Goal: Task Accomplishment & Management: Manage account settings

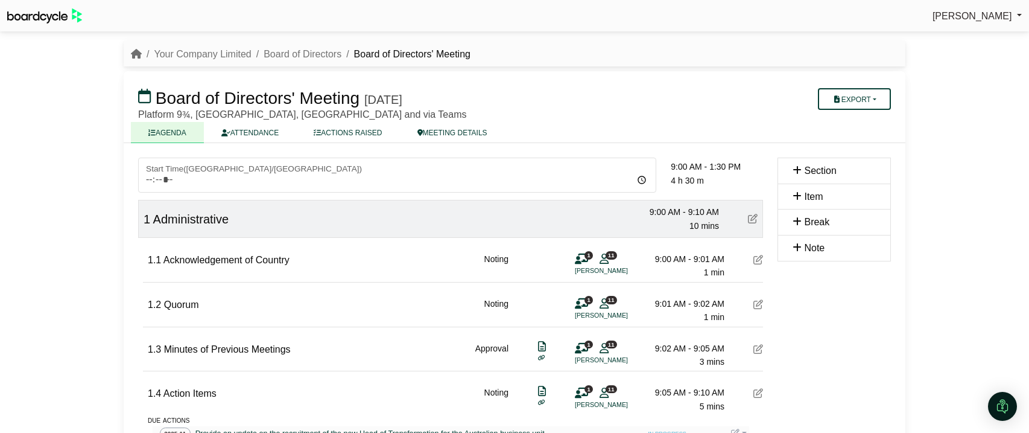
scroll to position [1338, 0]
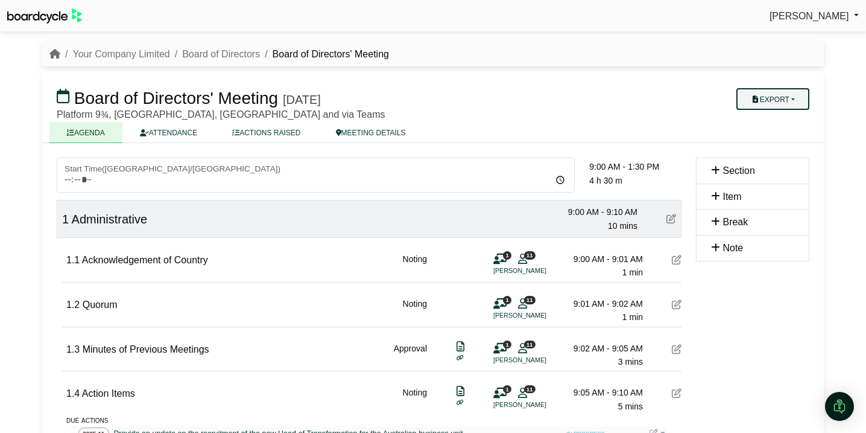
click at [781, 100] on button "Export" at bounding box center [773, 99] width 73 height 22
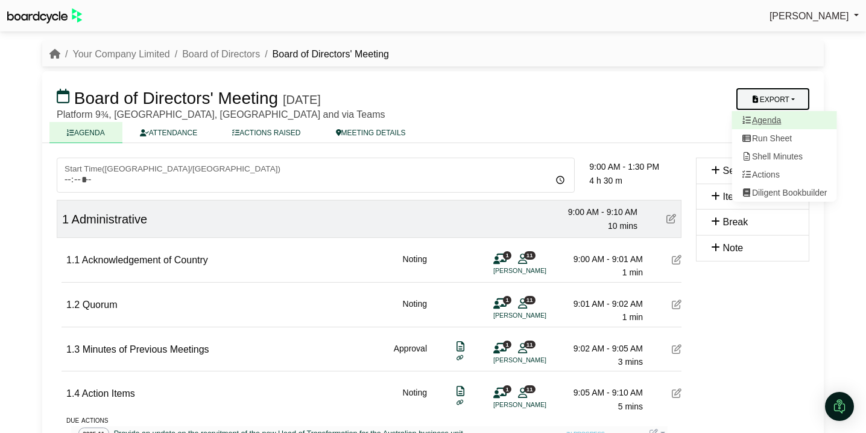
click at [778, 116] on link "Agenda" at bounding box center [784, 120] width 105 height 18
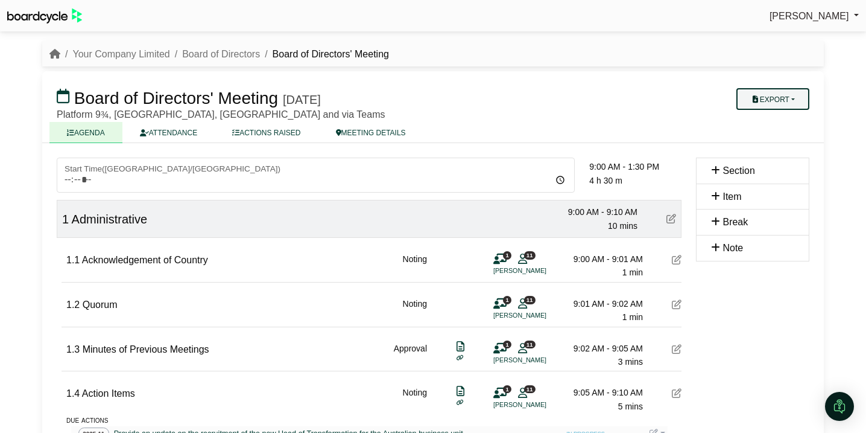
click at [790, 107] on button "Export" at bounding box center [773, 99] width 73 height 22
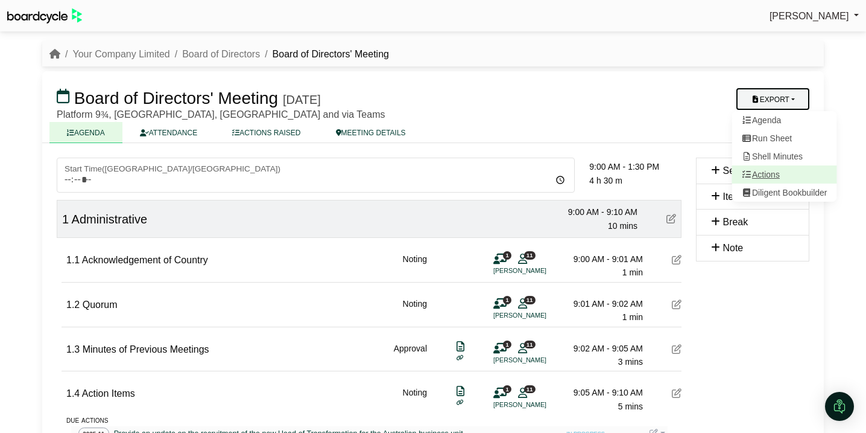
click at [775, 170] on link "Actions" at bounding box center [784, 174] width 105 height 18
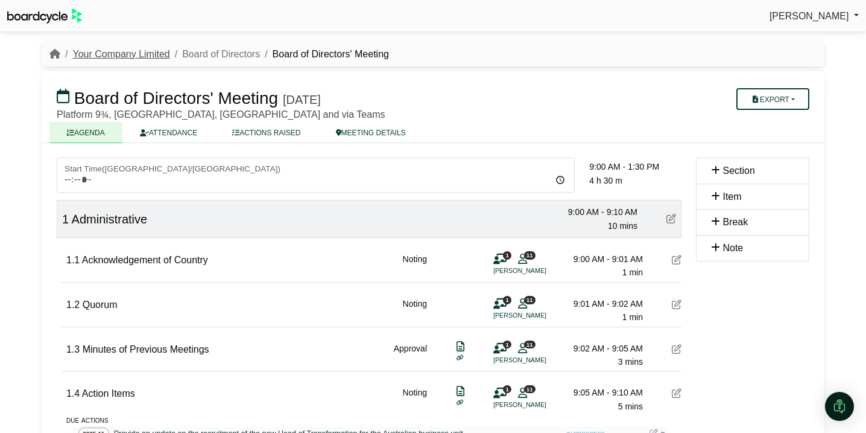
click at [137, 52] on link "Your Company Limited" at bounding box center [120, 54] width 97 height 10
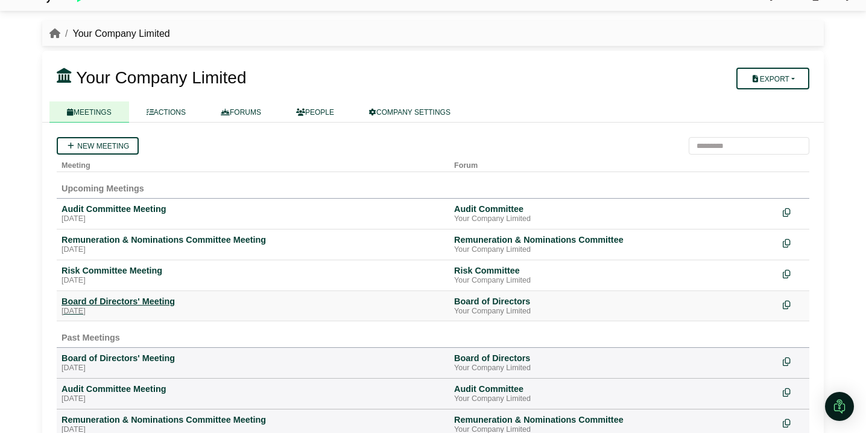
scroll to position [22, 0]
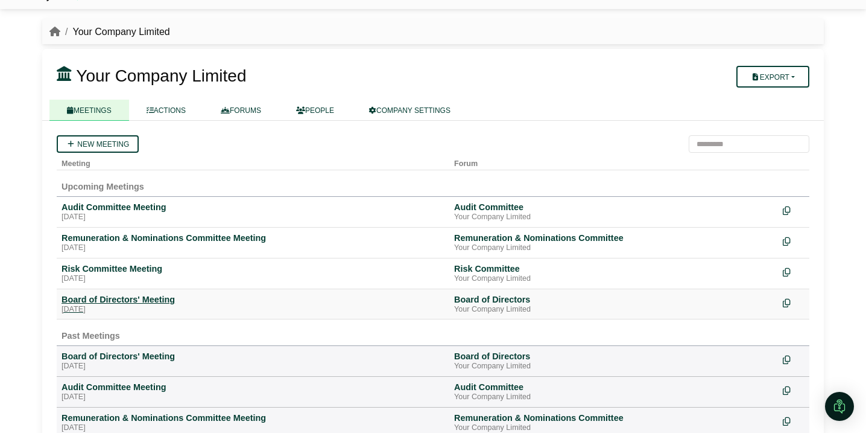
click at [148, 303] on div "Board of Directors' Meeting" at bounding box center [253, 299] width 383 height 11
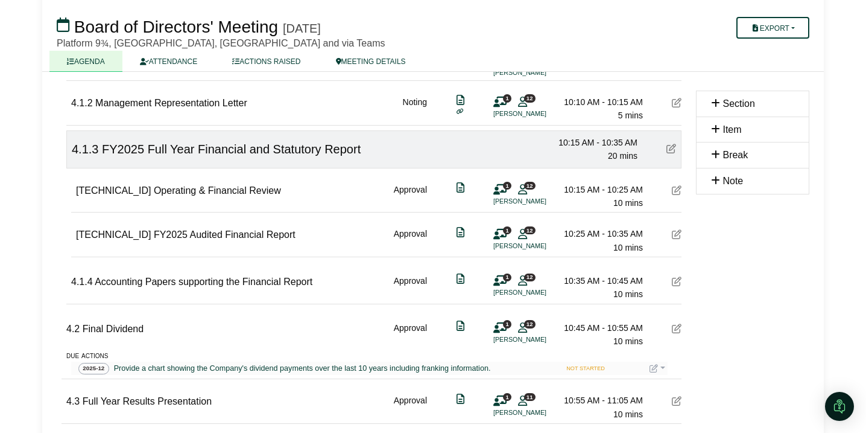
scroll to position [834, 0]
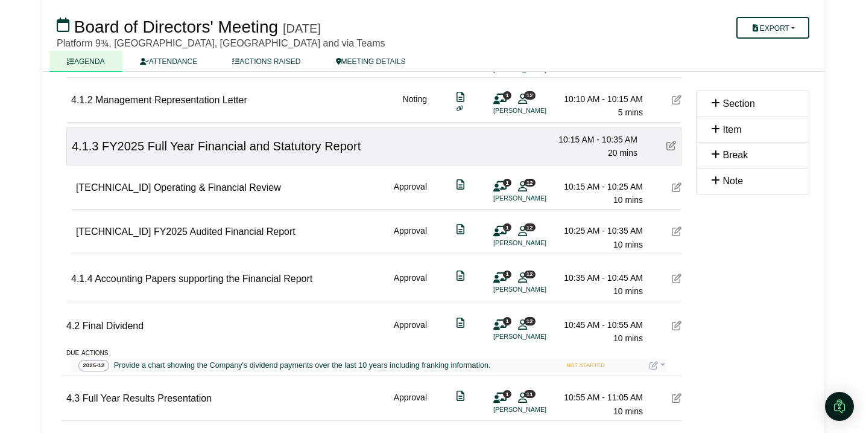
click at [675, 233] on icon at bounding box center [677, 231] width 10 height 10
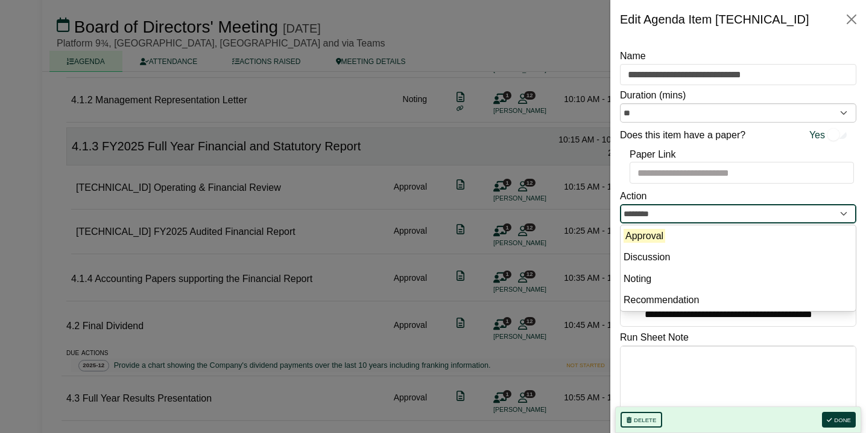
click at [728, 219] on input "********" at bounding box center [738, 213] width 237 height 19
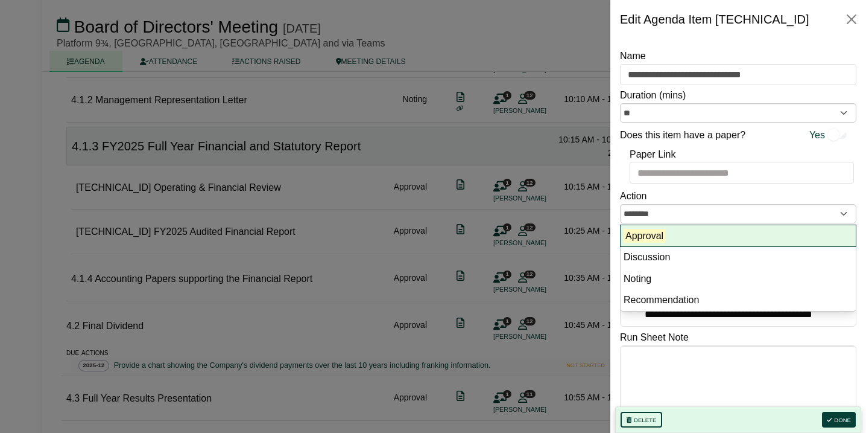
click at [687, 231] on li "Approval" at bounding box center [738, 236] width 235 height 22
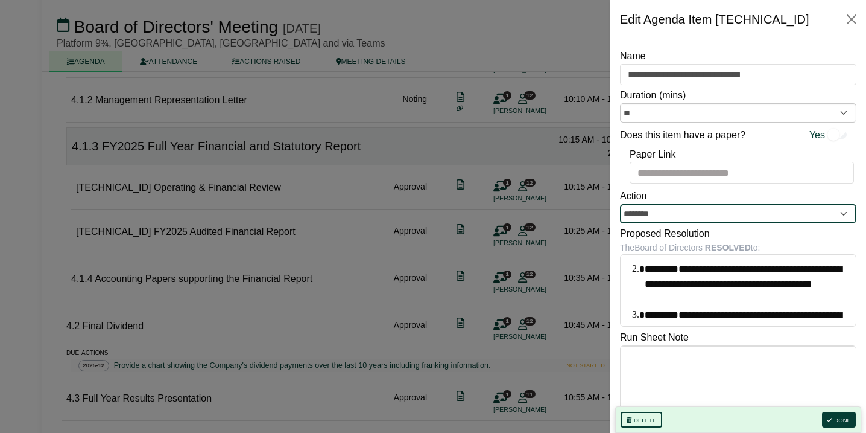
scroll to position [33, 0]
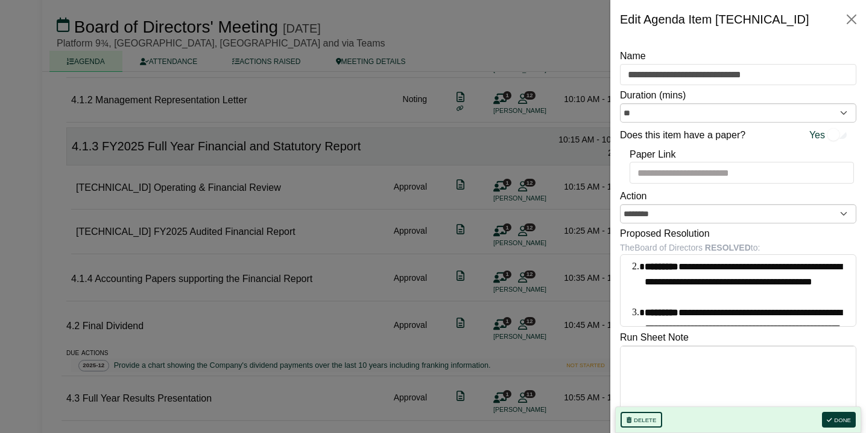
click at [540, 198] on div at bounding box center [433, 216] width 866 height 433
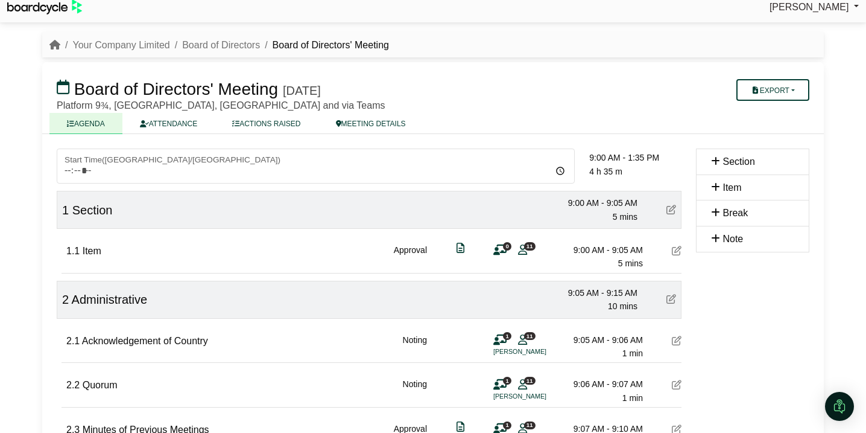
scroll to position [0, 0]
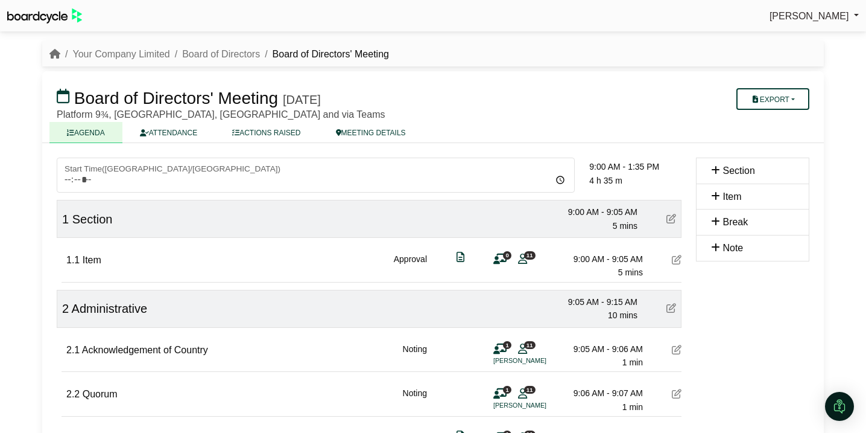
click at [671, 217] on icon at bounding box center [672, 219] width 10 height 10
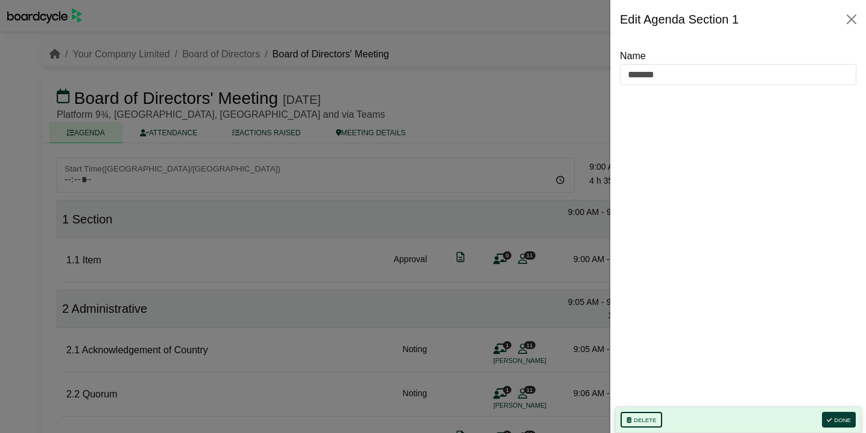
click at [653, 416] on button "Delete" at bounding box center [642, 419] width 42 height 16
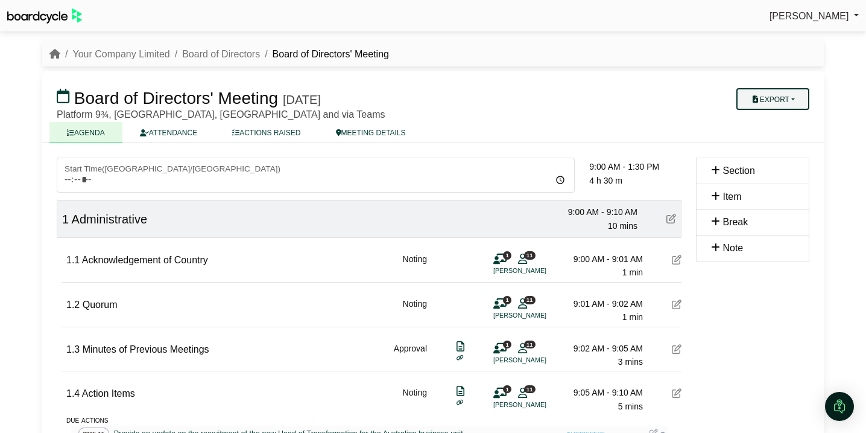
click at [782, 102] on button "Export" at bounding box center [773, 99] width 73 height 22
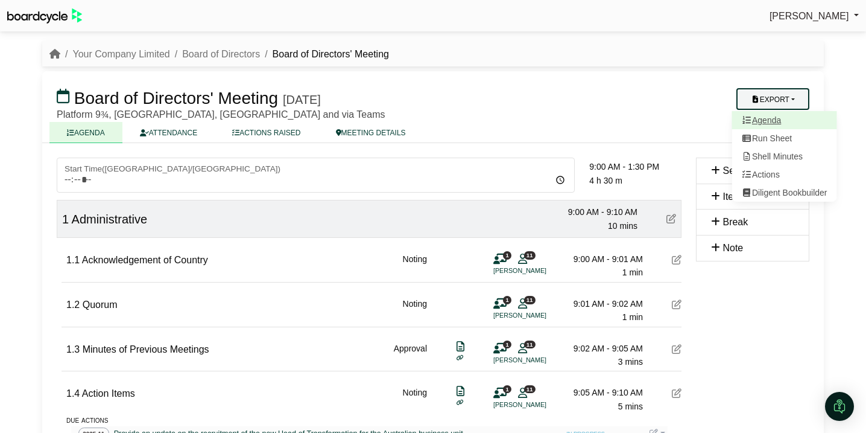
scroll to position [4, 0]
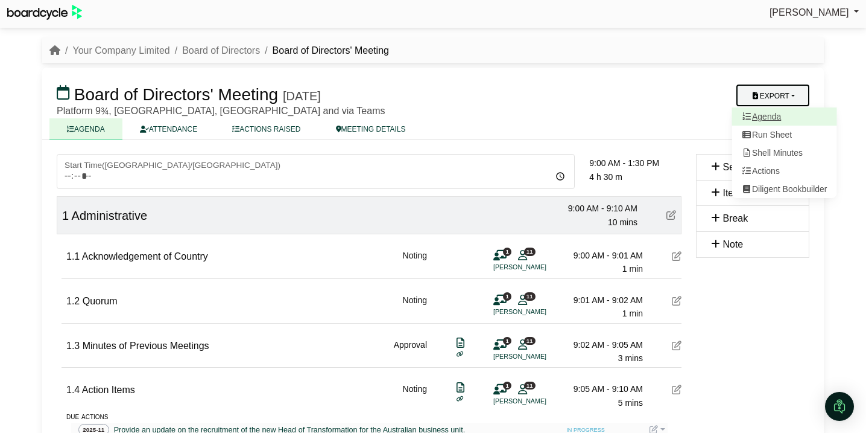
click at [781, 118] on link "Agenda" at bounding box center [784, 116] width 105 height 18
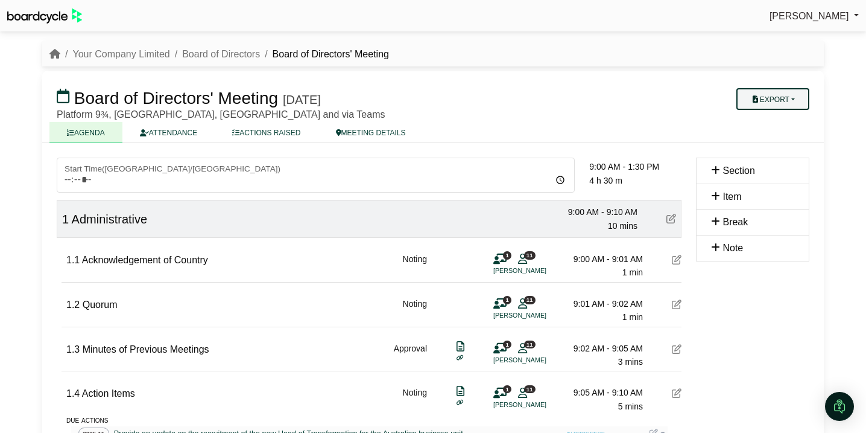
click at [807, 92] on button "Export" at bounding box center [773, 99] width 73 height 22
click at [784, 156] on link "Shell Minutes" at bounding box center [784, 156] width 105 height 18
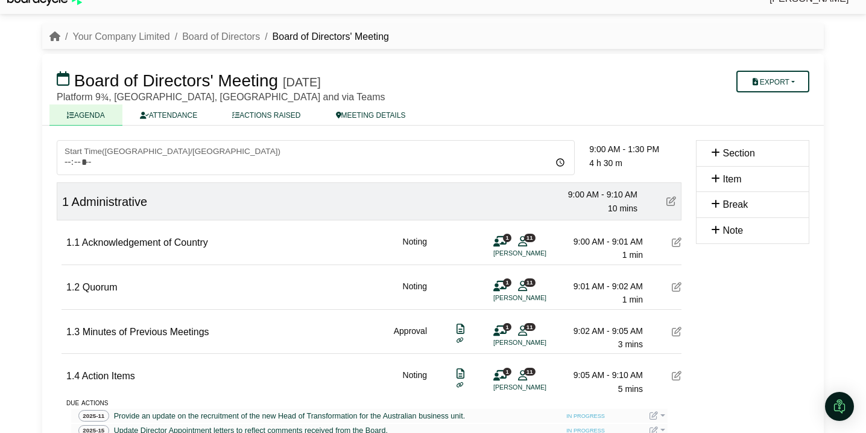
scroll to position [24, 0]
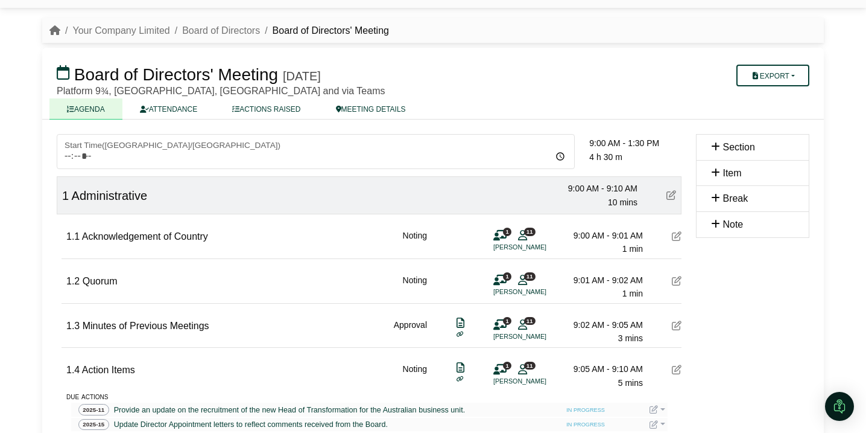
drag, startPoint x: 771, startPoint y: 311, endPoint x: 736, endPoint y: 321, distance: 36.3
click at [619, 68] on h3 "Board of Directors' Meeting Friday, 26 September 2025" at bounding box center [369, 74] width 640 height 24
click at [206, 33] on link "Board of Directors" at bounding box center [221, 30] width 78 height 10
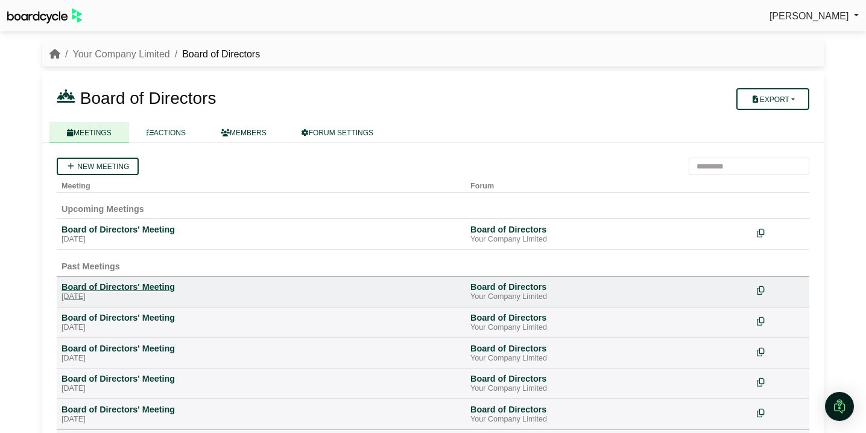
click at [118, 297] on div "[DATE]" at bounding box center [261, 297] width 399 height 10
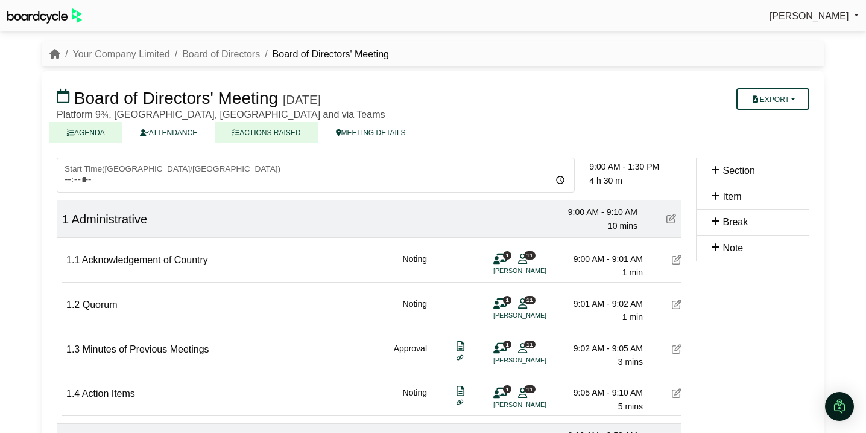
click at [266, 133] on link "ACTIONS RAISED" at bounding box center [266, 132] width 103 height 21
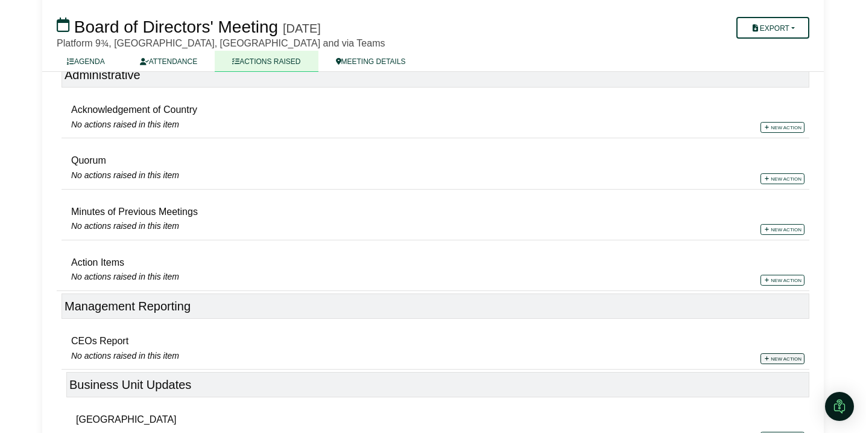
scroll to position [104, 0]
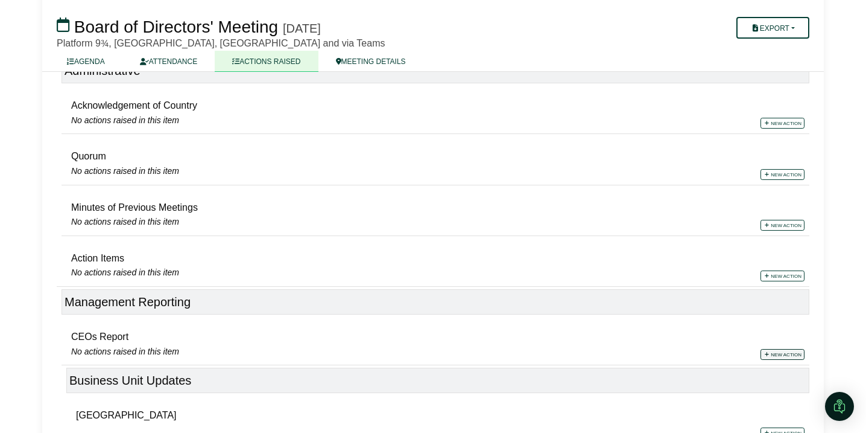
click at [778, 355] on link "New action" at bounding box center [783, 354] width 44 height 11
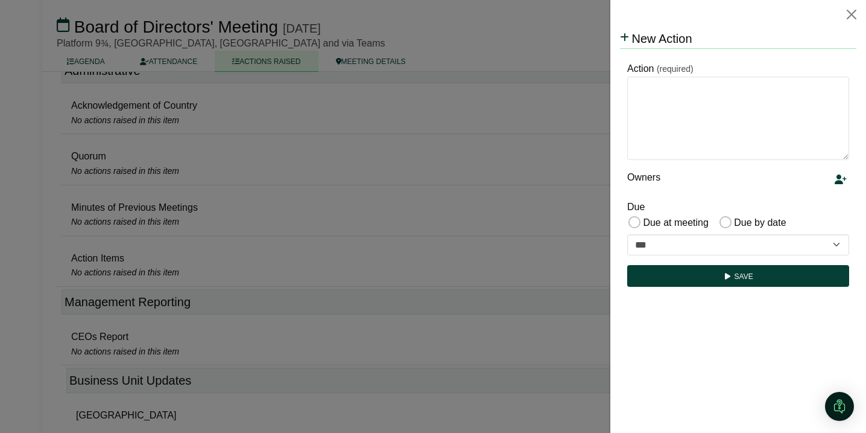
scroll to position [0, 0]
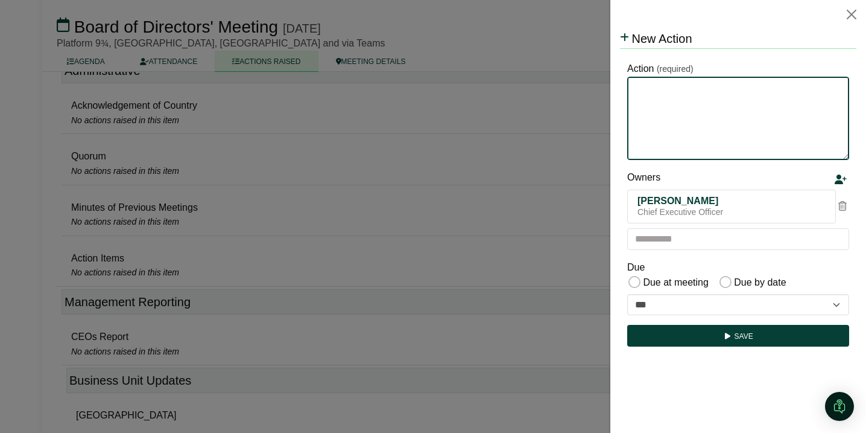
click at [649, 94] on textarea "Action" at bounding box center [738, 118] width 222 height 83
type textarea "**********"
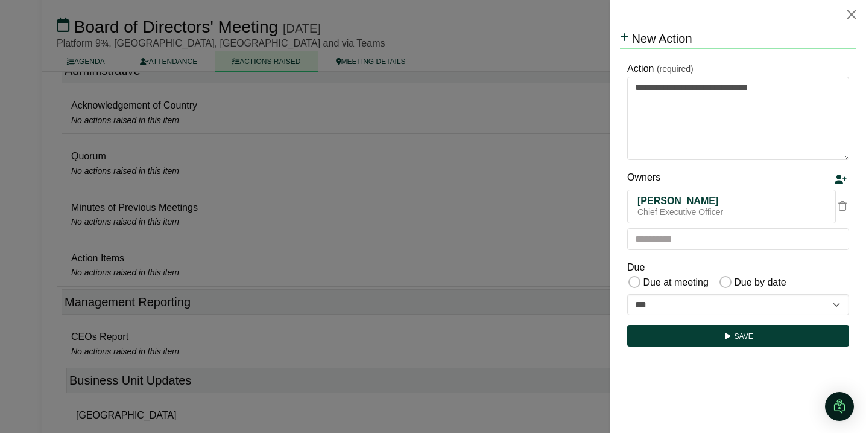
click at [769, 173] on div "Owners" at bounding box center [729, 180] width 205 height 21
click at [842, 209] on icon at bounding box center [843, 206] width 8 height 10
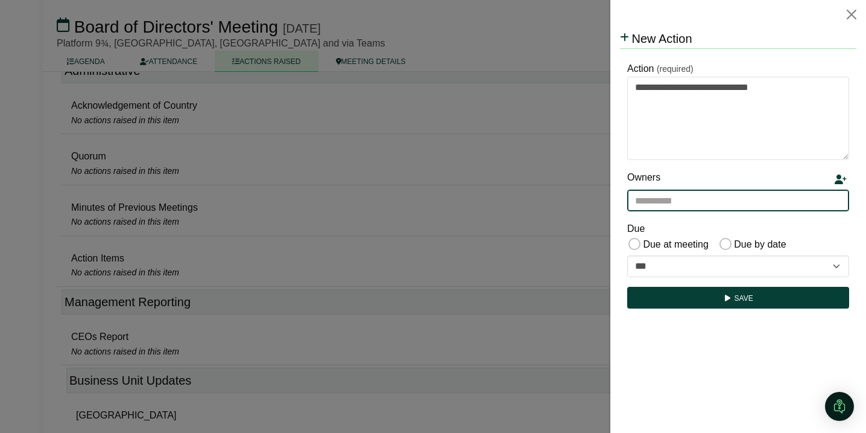
click at [725, 211] on input "text" at bounding box center [738, 200] width 222 height 22
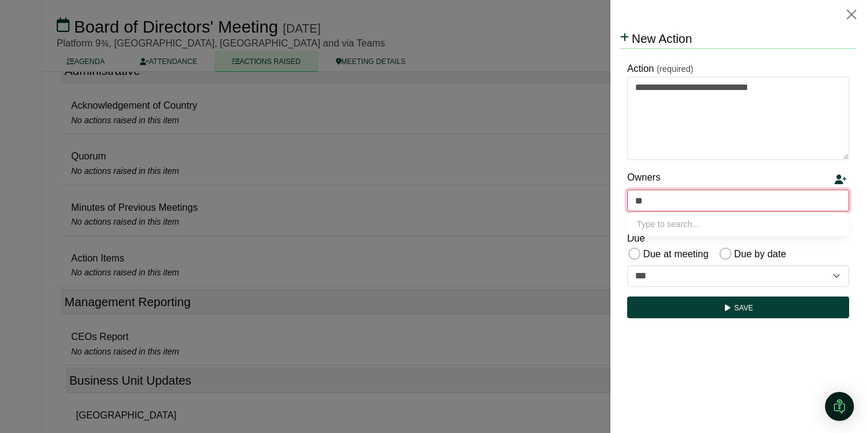
type input "***"
type input "**********"
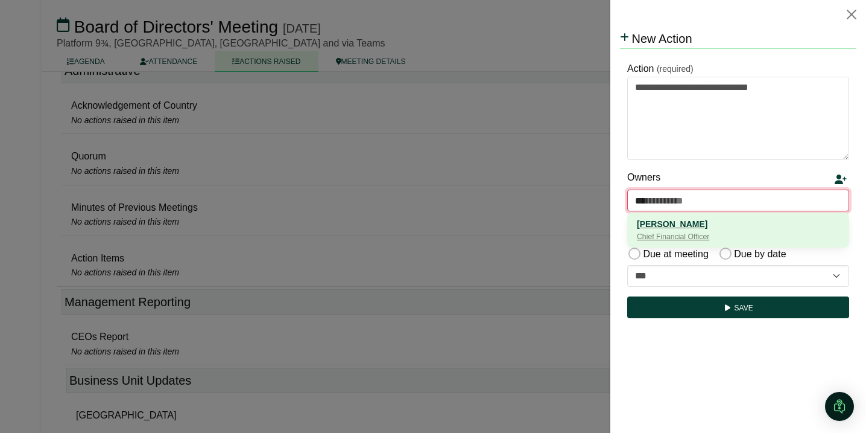
click at [657, 230] on div "[PERSON_NAME]" at bounding box center [738, 223] width 203 height 13
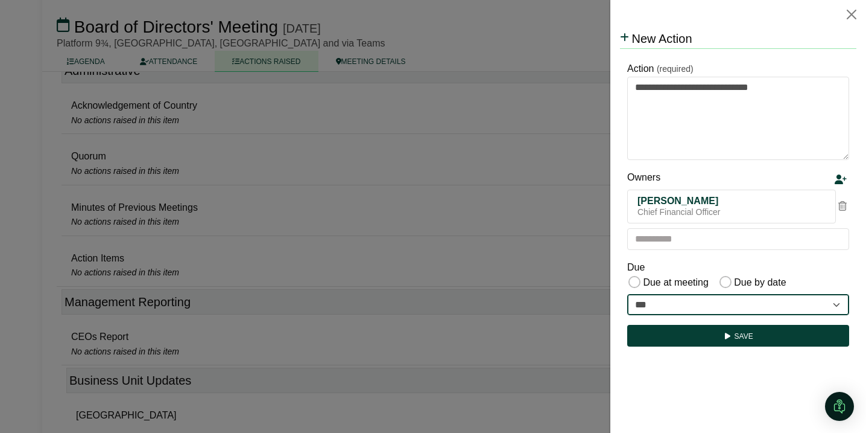
click at [709, 308] on select "**********" at bounding box center [738, 305] width 222 height 22
select select "**********"
click at [627, 294] on select "**********" at bounding box center [738, 305] width 222 height 22
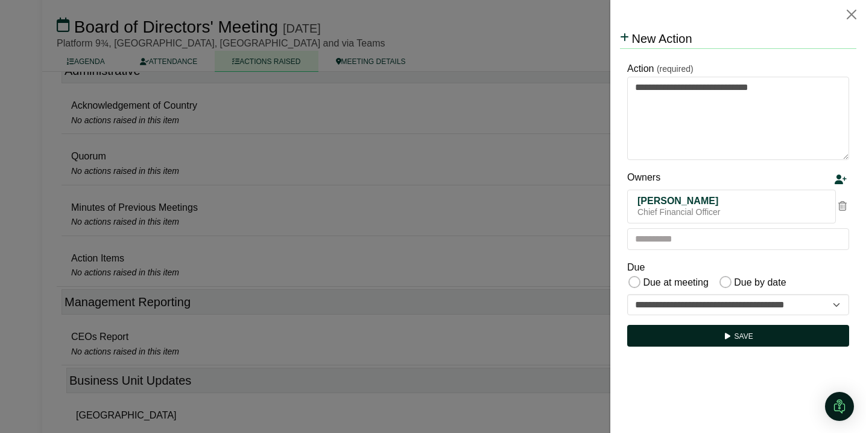
click at [701, 336] on button "Save" at bounding box center [738, 336] width 222 height 22
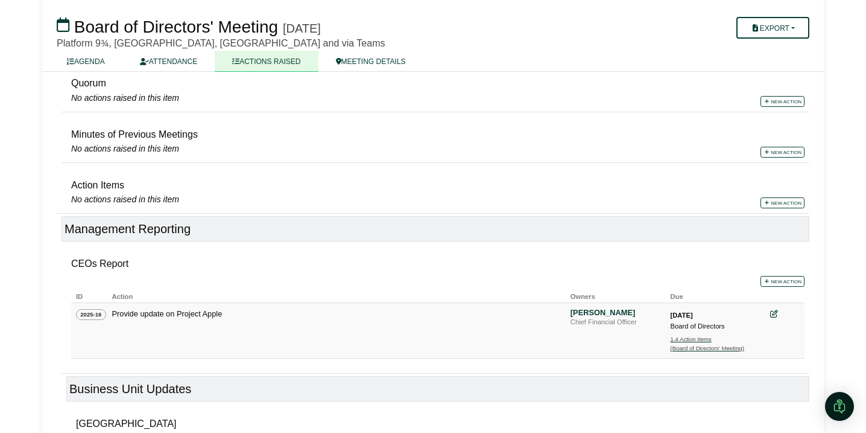
scroll to position [178, 0]
click at [693, 341] on div "1.4 Action Items" at bounding box center [713, 338] width 84 height 9
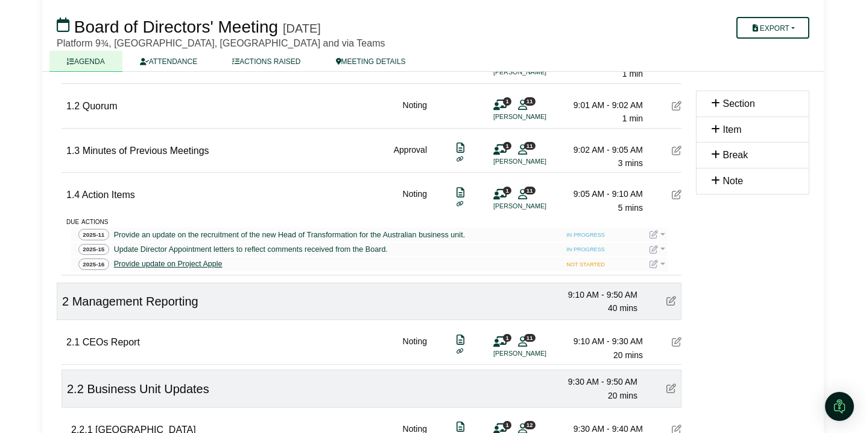
scroll to position [200, 0]
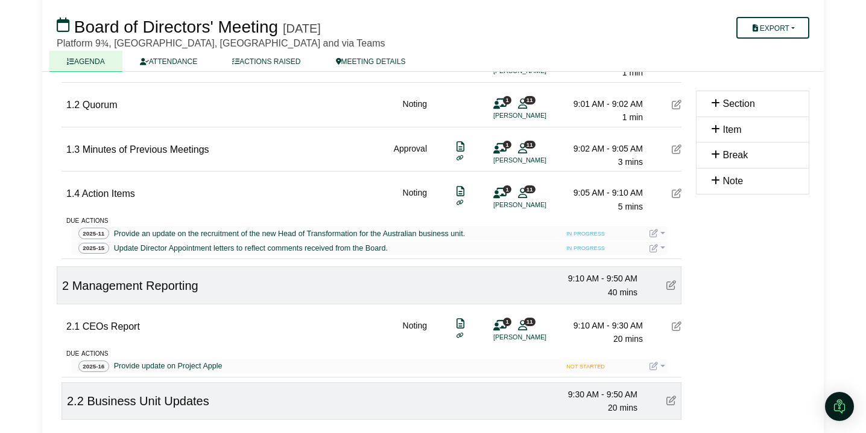
click at [662, 368] on link at bounding box center [658, 366] width 16 height 10
click at [692, 382] on button "Update status" at bounding box center [698, 383] width 97 height 23
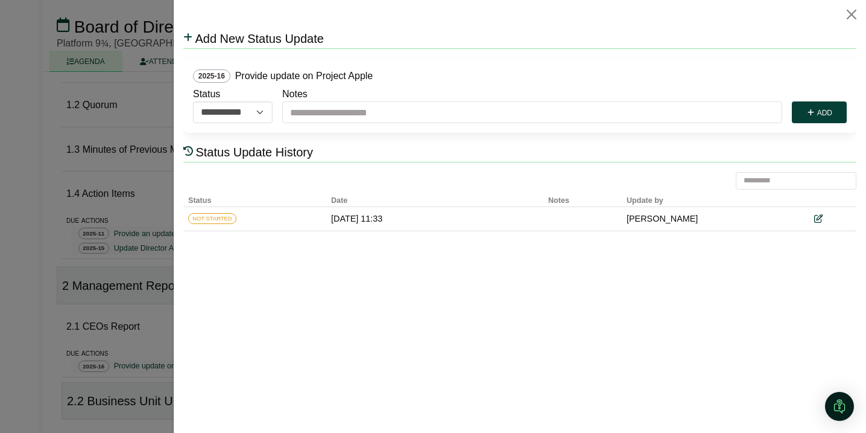
scroll to position [0, 0]
click at [265, 110] on select "**********" at bounding box center [233, 112] width 80 height 22
select select "*********"
click at [193, 101] on select "**********" at bounding box center [233, 112] width 80 height 22
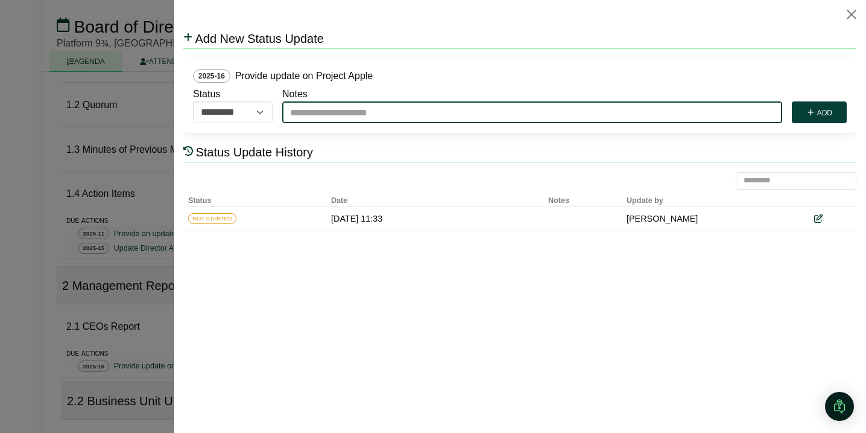
click at [320, 113] on input "Notes" at bounding box center [532, 112] width 500 height 22
type input "**********"
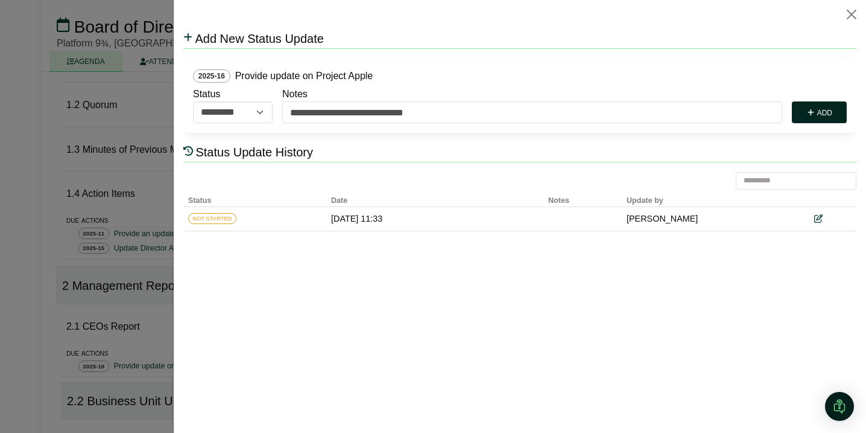
click at [829, 110] on button "Add" at bounding box center [819, 112] width 55 height 22
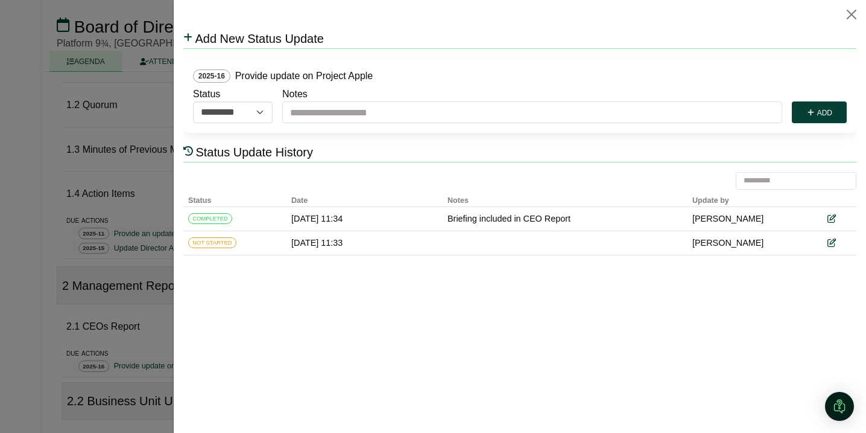
click at [147, 332] on div at bounding box center [433, 216] width 866 height 433
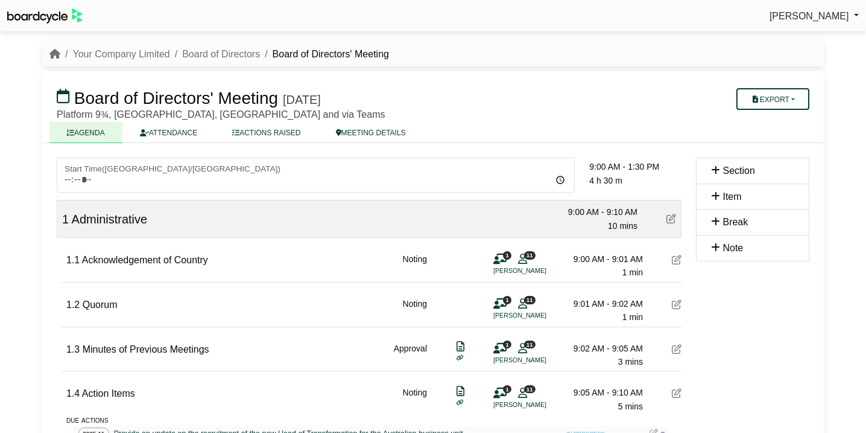
scroll to position [200, 0]
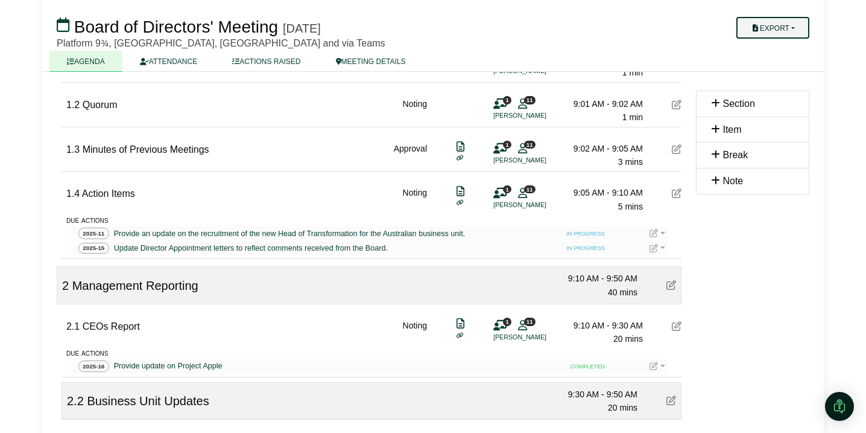
click at [787, 28] on button "Export" at bounding box center [773, 28] width 73 height 22
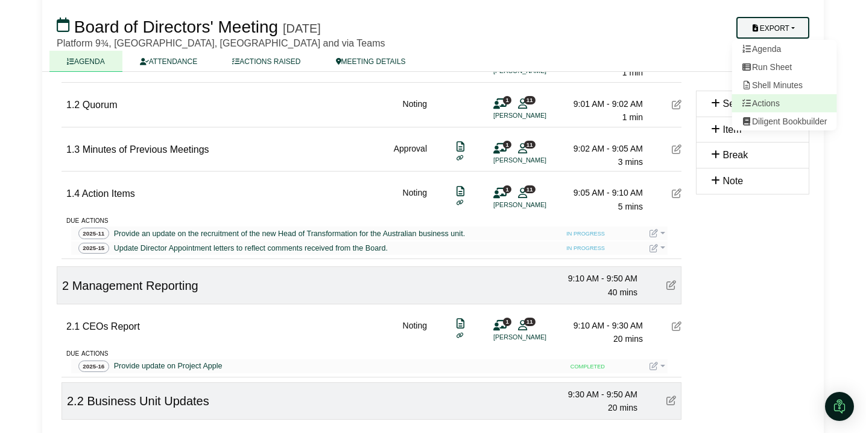
click at [781, 102] on link "Actions" at bounding box center [784, 103] width 105 height 18
